Goal: Transaction & Acquisition: Purchase product/service

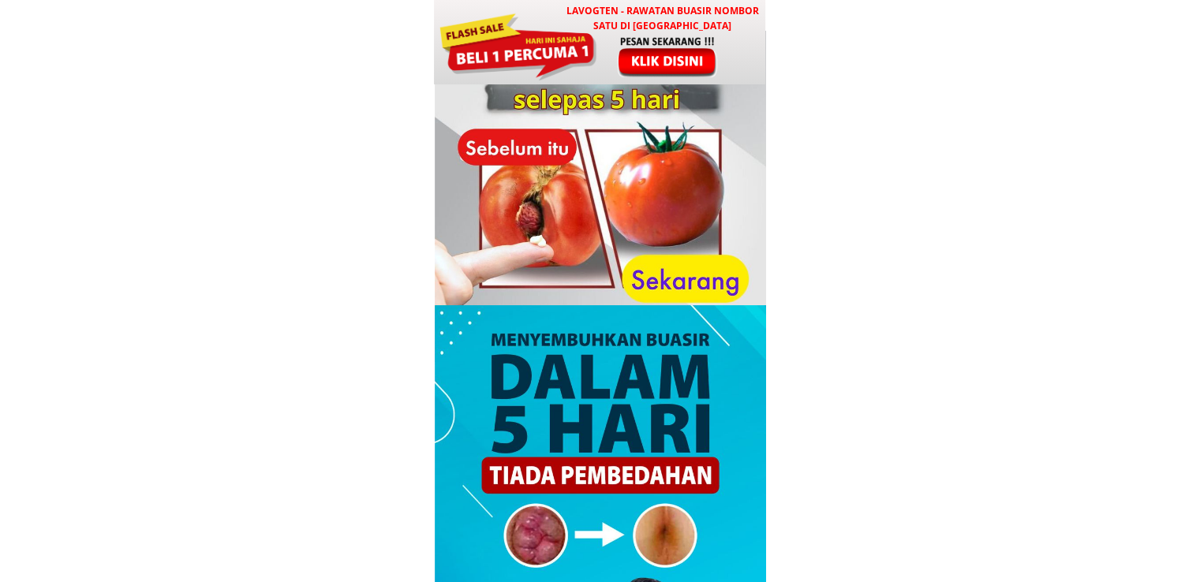
click at [584, 63] on div at bounding box center [517, 44] width 159 height 71
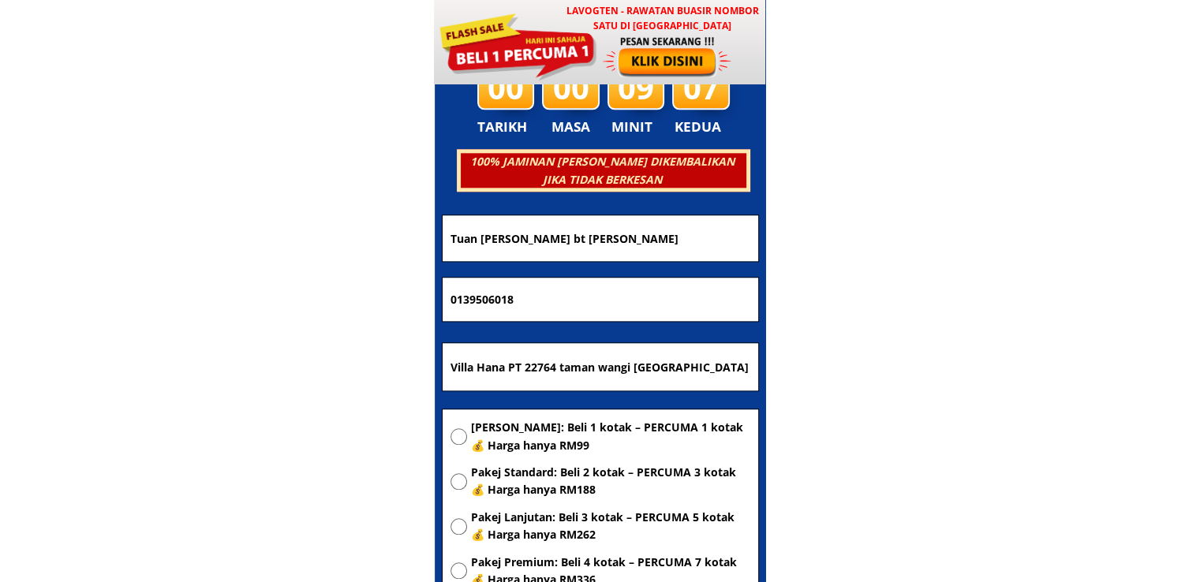
scroll to position [7607, 0]
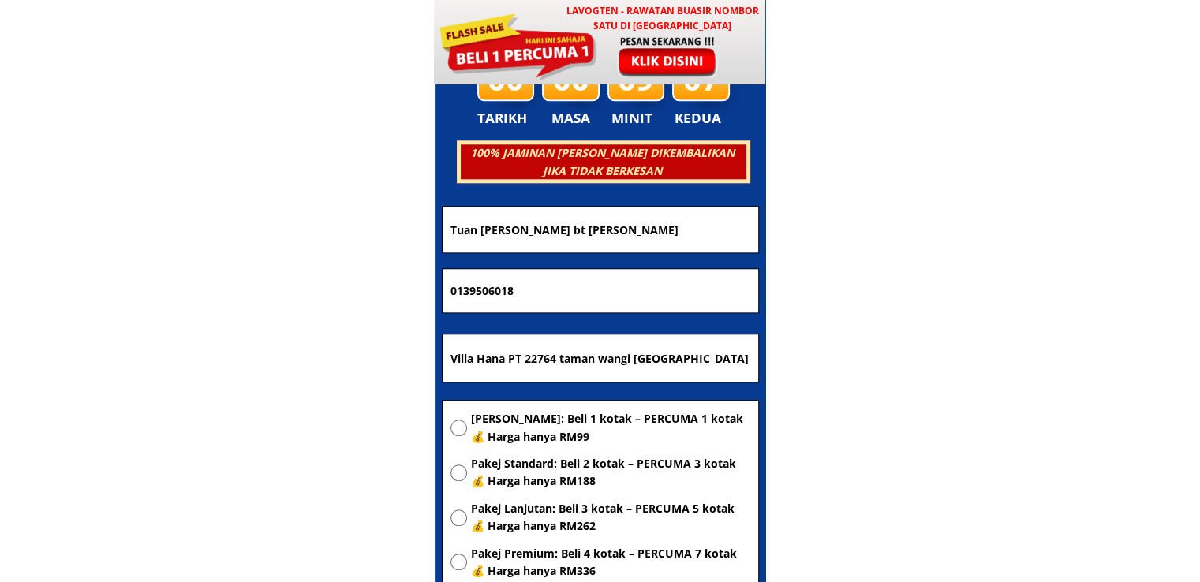
click at [577, 342] on input "Villa Hana PT 22764 taman wangi [GEOGRAPHIC_DATA]" at bounding box center [601, 358] width 308 height 47
paste input "Paragon pilis tampoi selera mak yani [GEOGRAPHIC_DATA]"
type input "Paragon pilis tampoi selera mak yani [GEOGRAPHIC_DATA]"
drag, startPoint x: 550, startPoint y: 424, endPoint x: 525, endPoint y: 395, distance: 38.0
click at [549, 424] on span "[PERSON_NAME]: Beli 1 kotak – PERCUMA 1 kotak 💰 Harga hanya RM99" at bounding box center [610, 428] width 279 height 36
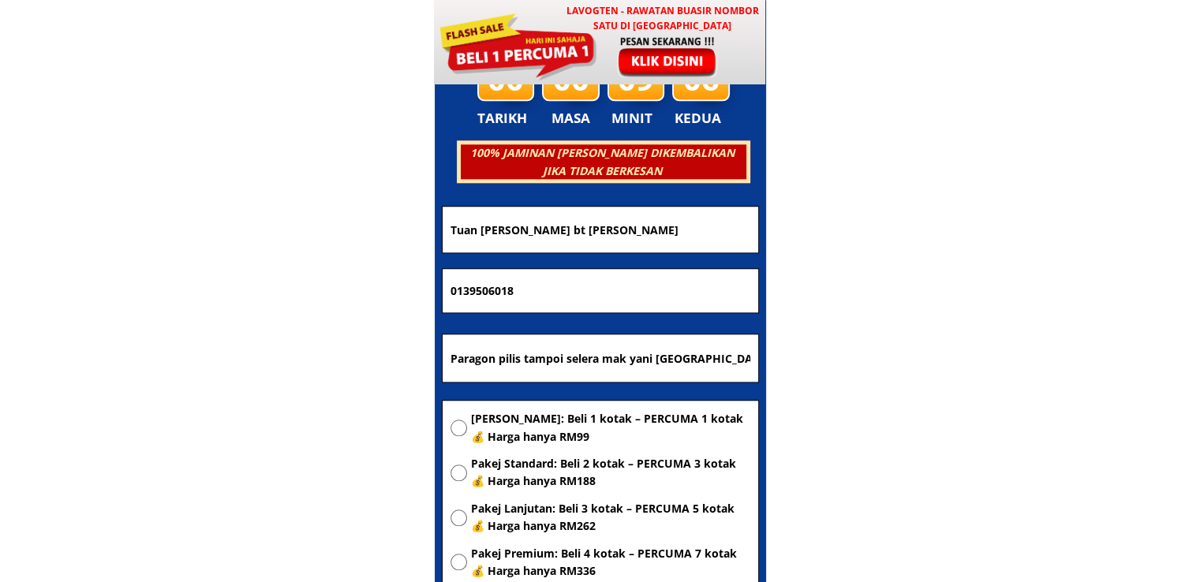
radio input "true"
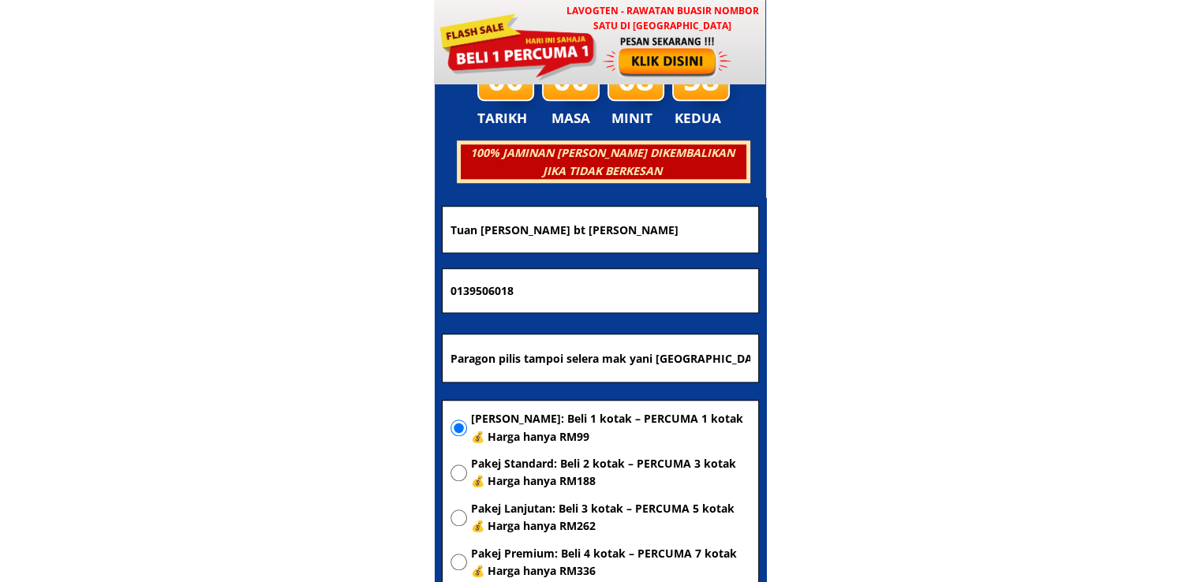
drag, startPoint x: 555, startPoint y: 288, endPoint x: 282, endPoint y: 278, distance: 273.2
click at [308, 281] on body "LAVOGTEN - Rawatan Buasir Nombor Satu di [GEOGRAPHIC_DATA] Dengarkan pengalaman…" at bounding box center [600, 452] width 1200 height 16119
paste input "133330907"
type input "01133330907"
drag, startPoint x: 678, startPoint y: 226, endPoint x: 312, endPoint y: 228, distance: 366.9
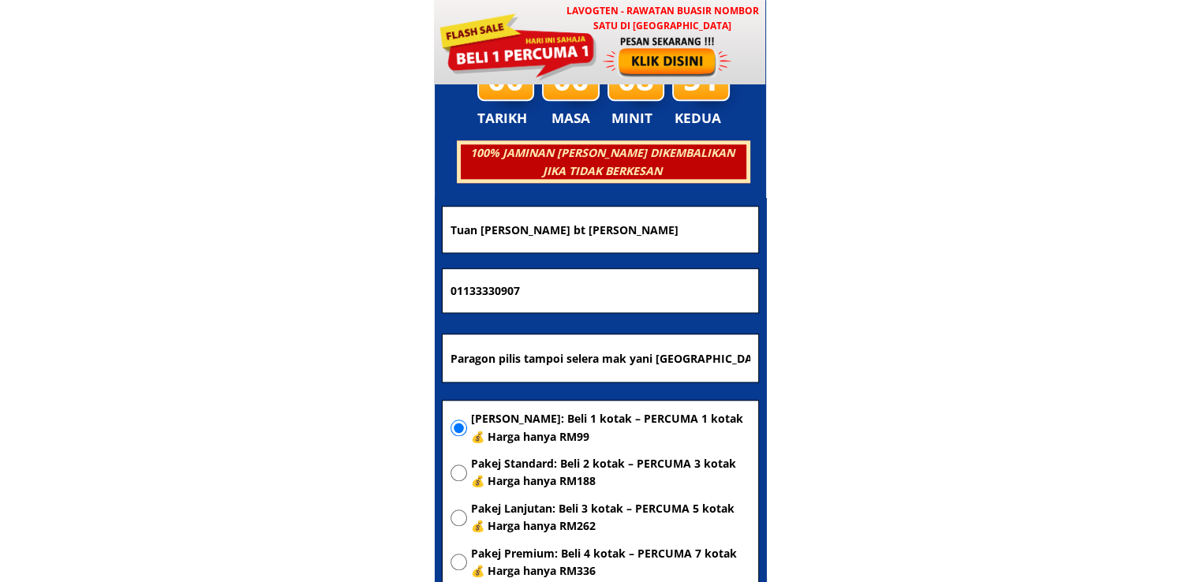
click at [312, 228] on body "LAVOGTEN - Rawatan Buasir Nombor Satu di [GEOGRAPHIC_DATA] Dengarkan pengalaman…" at bounding box center [600, 452] width 1200 height 16119
paste input "01133330907"
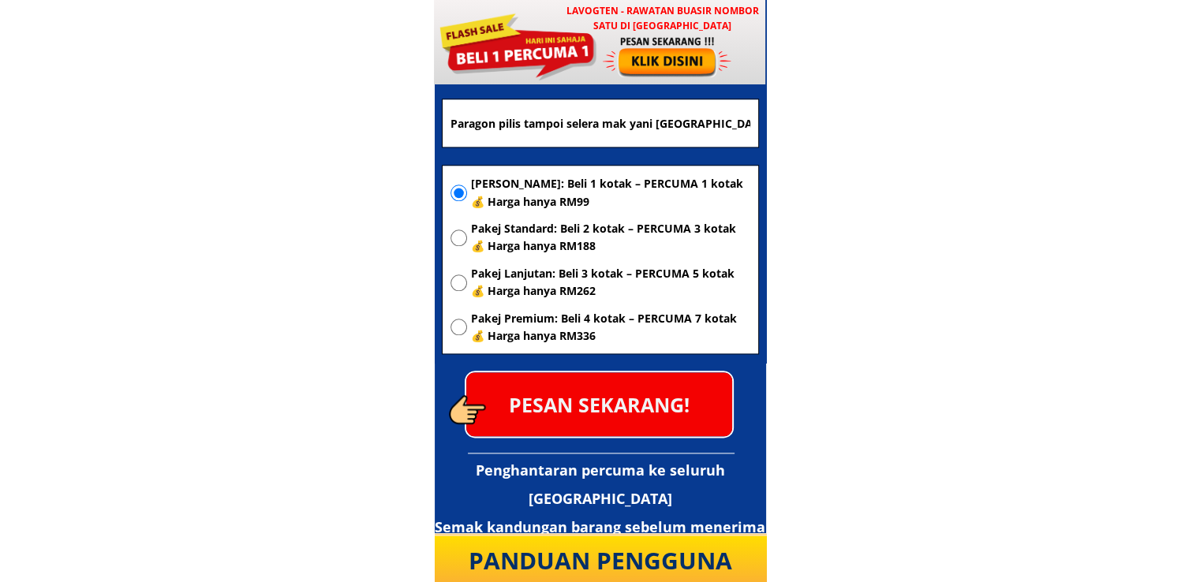
scroll to position [7844, 0]
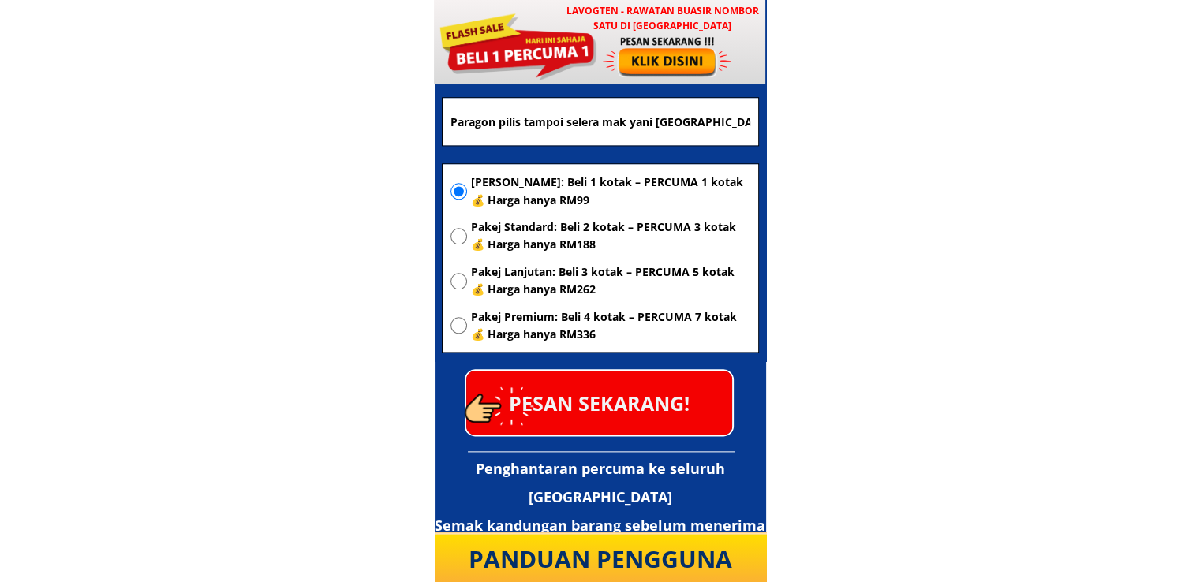
type input "01133330907"
click at [641, 402] on p "PESAN SEKARANG!" at bounding box center [599, 403] width 266 height 64
